Goal: Task Accomplishment & Management: Complete application form

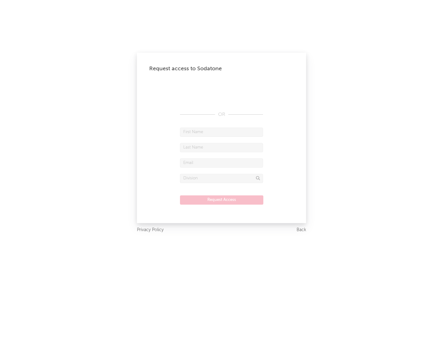
click at [222, 132] on input "text" at bounding box center [221, 131] width 83 height 9
type input "[PERSON_NAME]"
click at [222, 147] on input "text" at bounding box center [221, 147] width 83 height 9
type input "[PERSON_NAME]"
click at [222, 163] on input "text" at bounding box center [221, 162] width 83 height 9
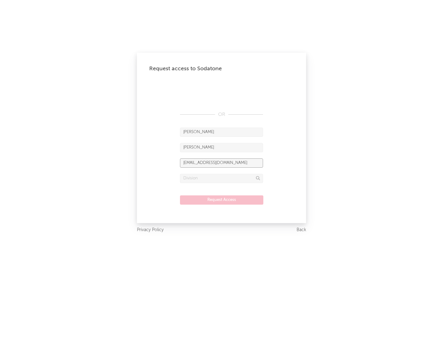
type input "[EMAIL_ADDRESS][DOMAIN_NAME]"
click at [222, 178] on input "text" at bounding box center [221, 178] width 83 height 9
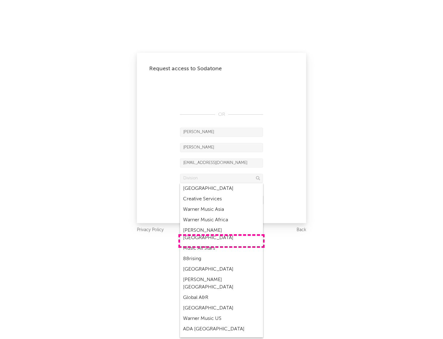
click at [222, 243] on div "Music All Stars" at bounding box center [221, 248] width 83 height 10
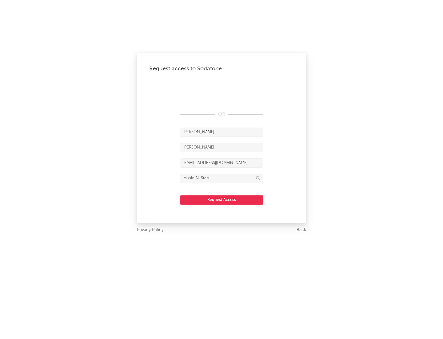
type input "Music All Stars"
click at [222, 199] on button "Request Access" at bounding box center [221, 199] width 83 height 9
